Goal: Task Accomplishment & Management: Manage account settings

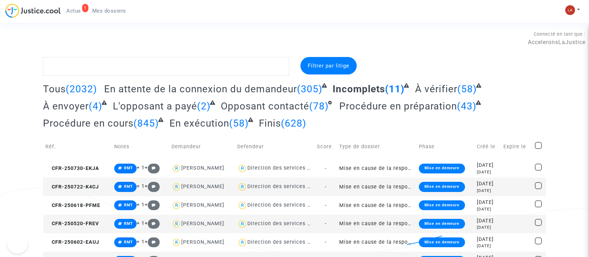
click at [70, 159] on td "CFR-250730-EKJA" at bounding box center [77, 168] width 69 height 19
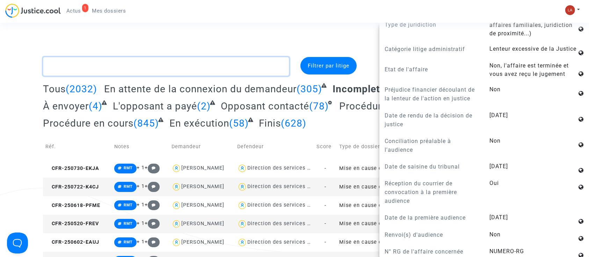
click at [190, 64] on textarea at bounding box center [166, 66] width 246 height 19
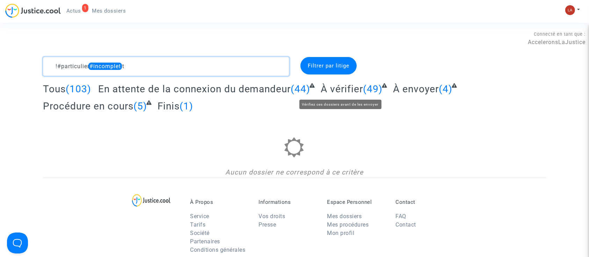
type textarea "!#particulier #incomplet"
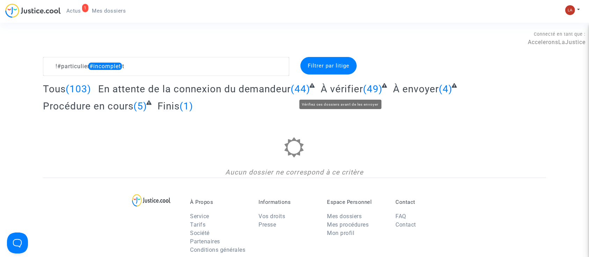
click at [330, 83] on span "À vérifier" at bounding box center [342, 89] width 42 height 12
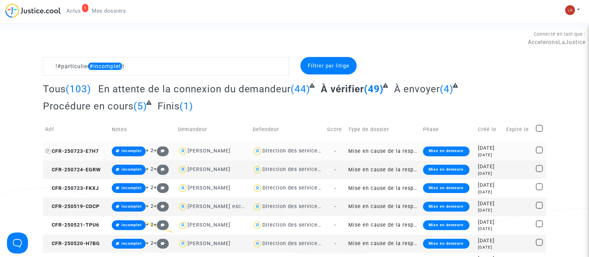
click at [79, 150] on span "CFR-250723-E7H7" at bounding box center [71, 151] width 53 height 6
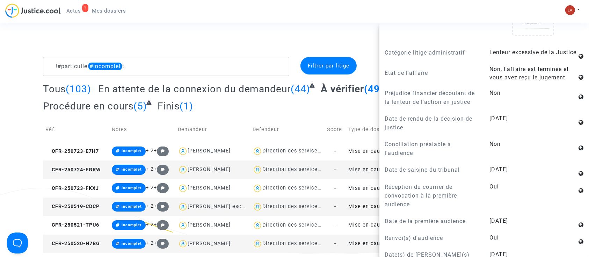
scroll to position [628, 0]
click at [88, 164] on td "CFR-250724-EGRW" at bounding box center [76, 169] width 66 height 19
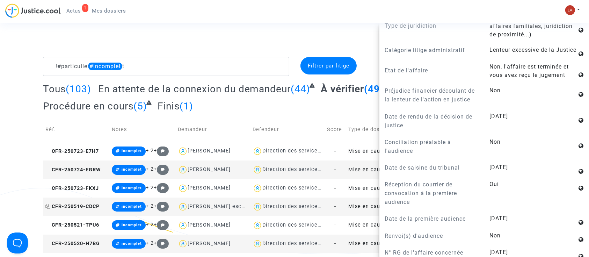
click at [87, 206] on span "CFR-250519-CDCP" at bounding box center [72, 206] width 54 height 6
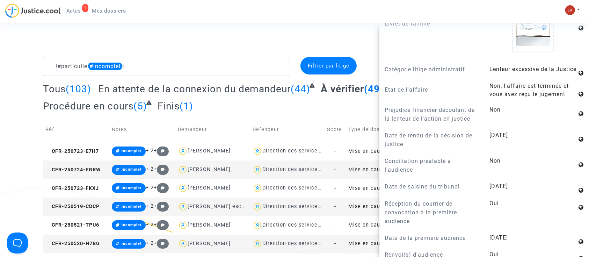
scroll to position [579, 0]
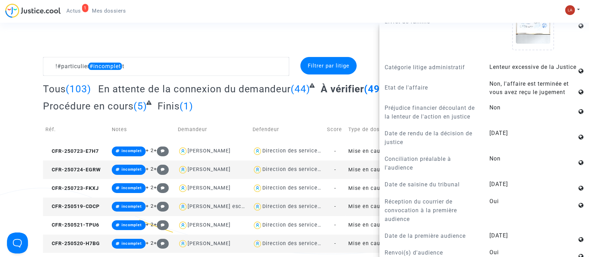
click at [94, 239] on td "CFR-250520-H7BG" at bounding box center [76, 244] width 66 height 19
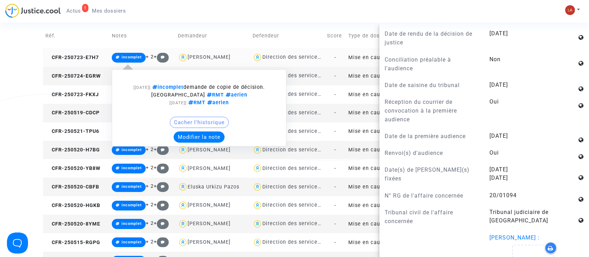
scroll to position [94, 0]
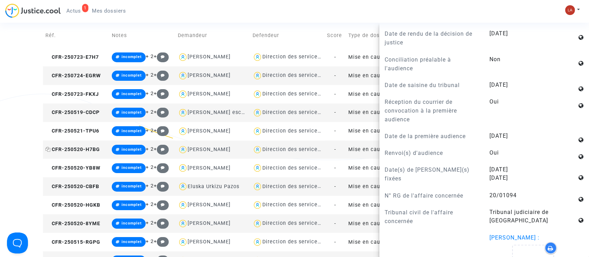
click at [87, 148] on span "CFR-250520-H7BG" at bounding box center [72, 150] width 55 height 6
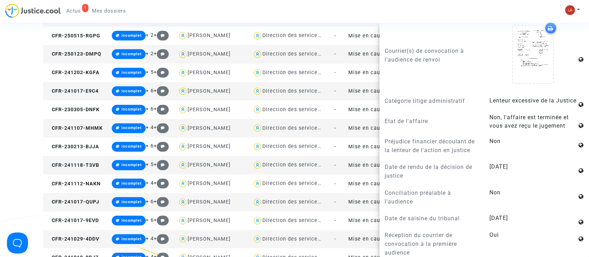
scroll to position [293, 0]
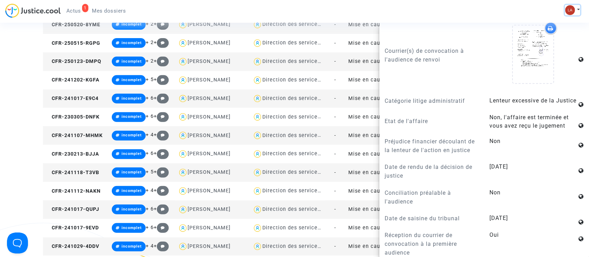
click at [576, 8] on button at bounding box center [572, 10] width 15 height 10
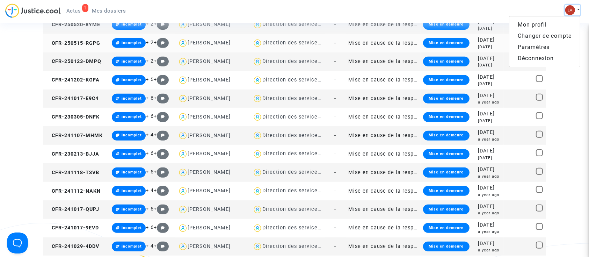
scroll to position [0, 0]
click at [522, 40] on link "Changer de compte" at bounding box center [545, 35] width 71 height 11
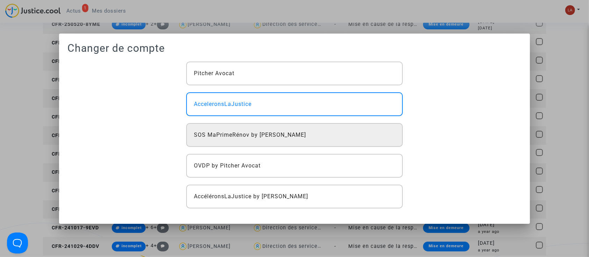
click at [238, 145] on div "SOS MaPrimeRénov by [PERSON_NAME]" at bounding box center [294, 135] width 217 height 24
